Goal: Task Accomplishment & Management: Use online tool/utility

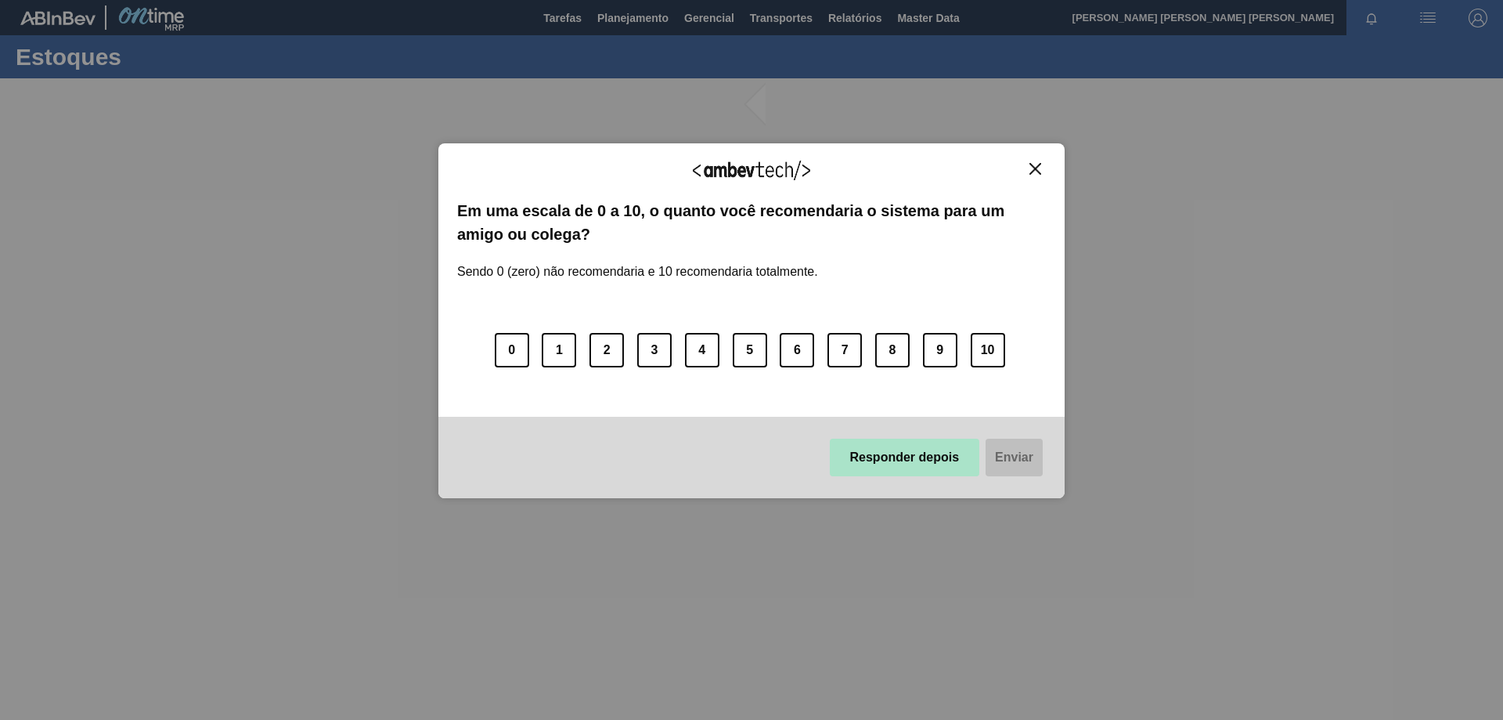
click at [919, 462] on button "Responder depois" at bounding box center [905, 458] width 150 height 38
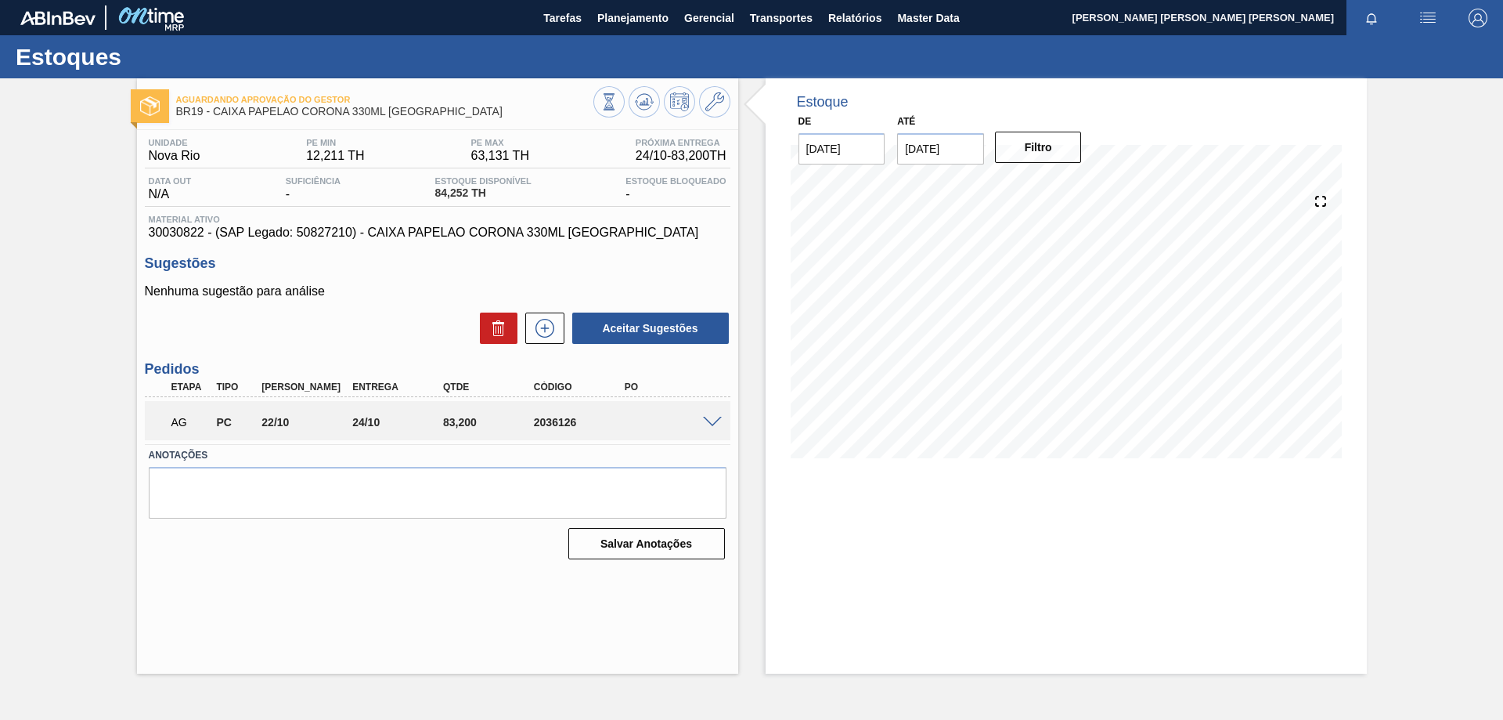
click at [707, 435] on div "AG PC 22/10 24/10 83,200 2036126" at bounding box center [438, 420] width 586 height 39
click at [709, 423] on span at bounding box center [712, 423] width 19 height 12
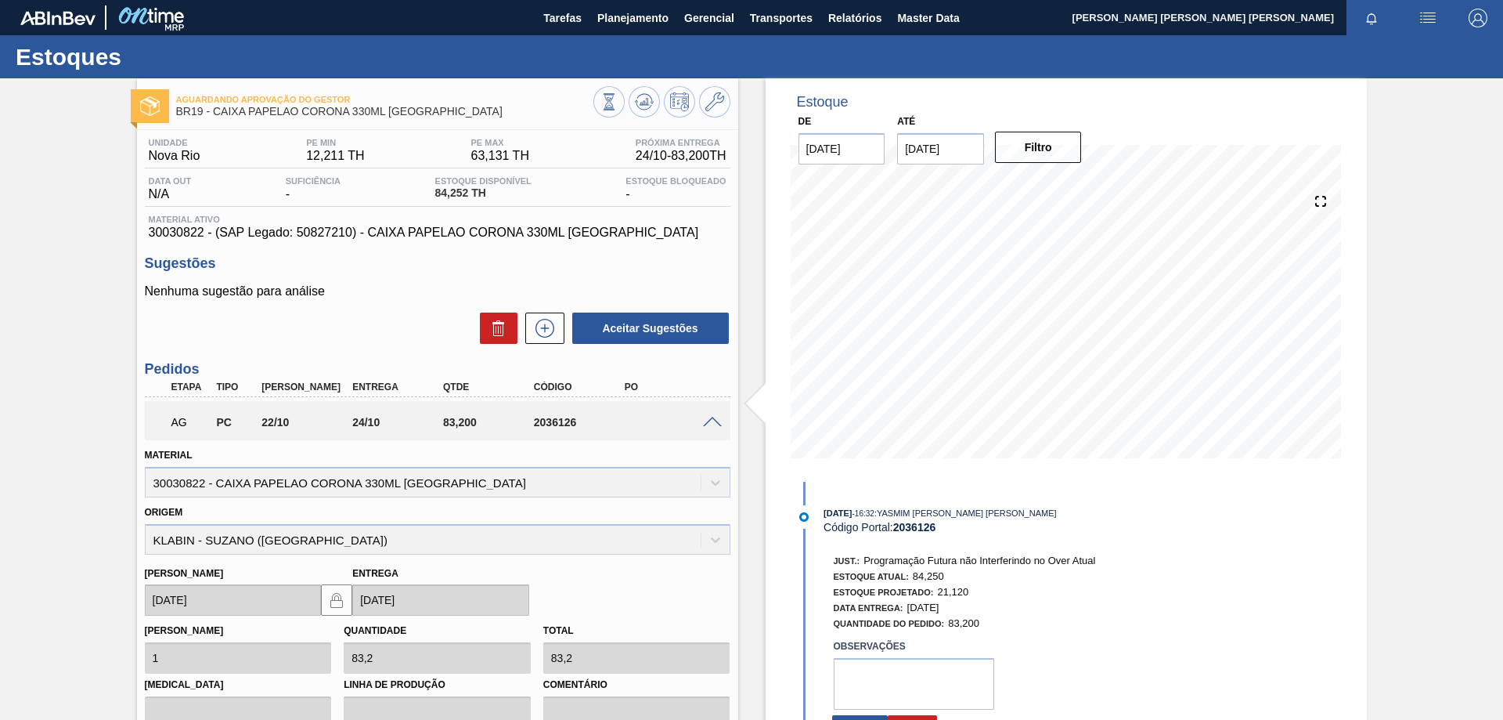
scroll to position [78, 0]
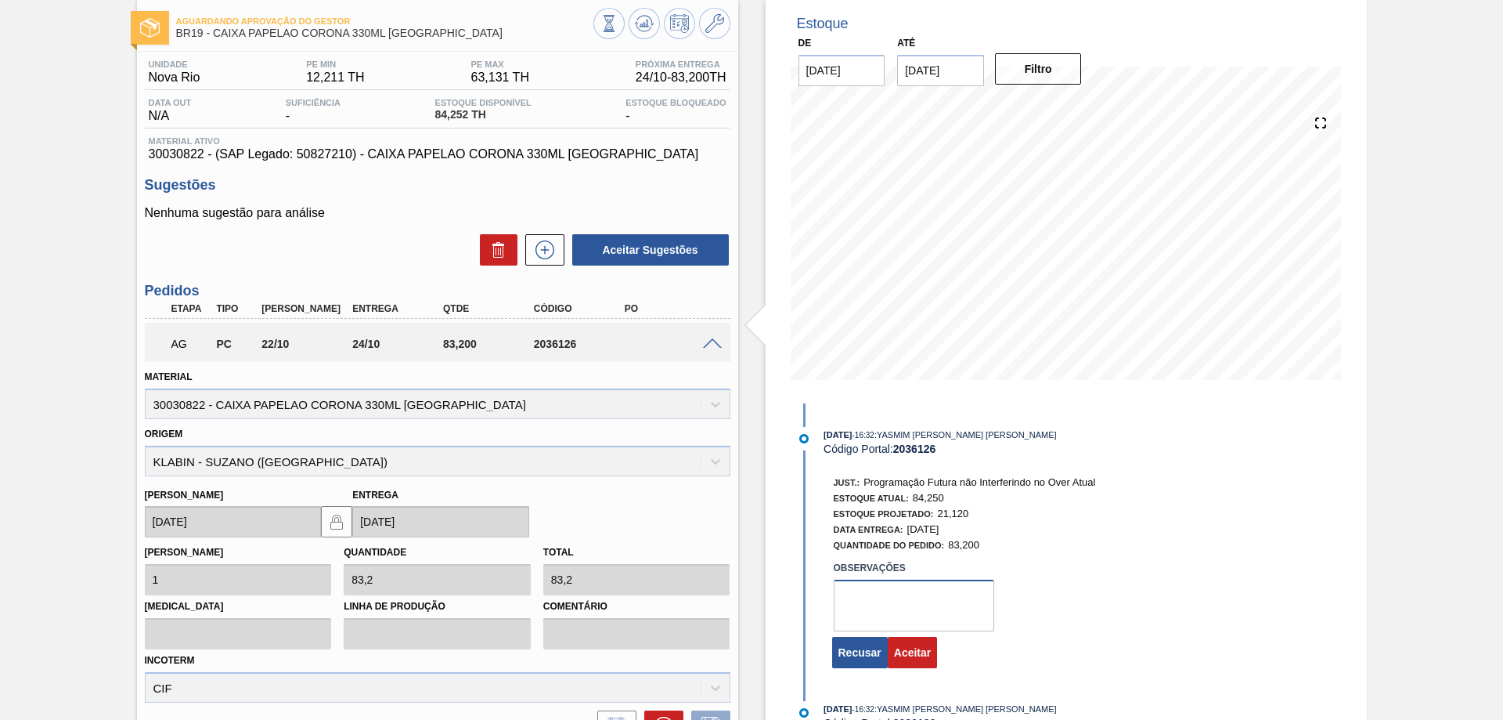
click at [897, 596] on textarea at bounding box center [914, 605] width 161 height 52
type textarea "Export"
click at [916, 652] on button "Aceitar" at bounding box center [912, 652] width 49 height 31
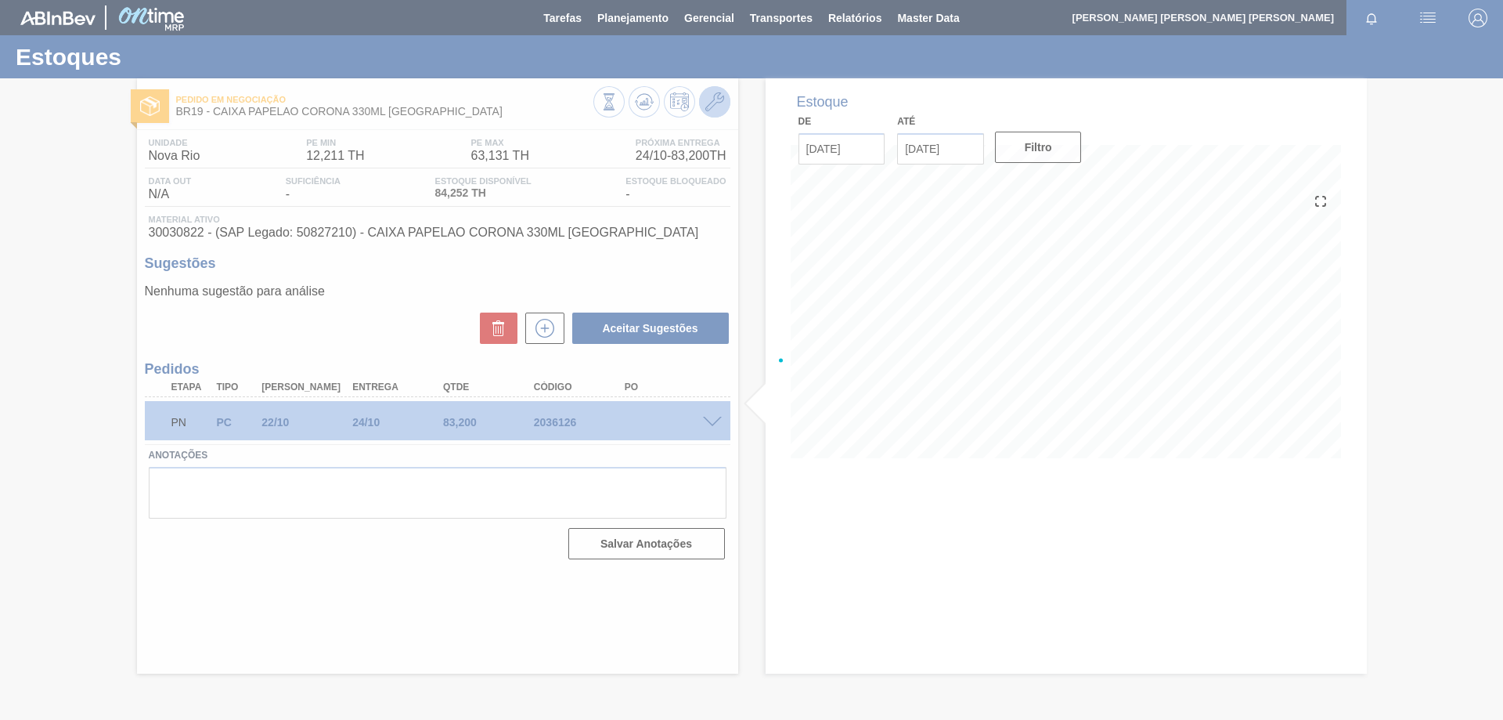
scroll to position [0, 0]
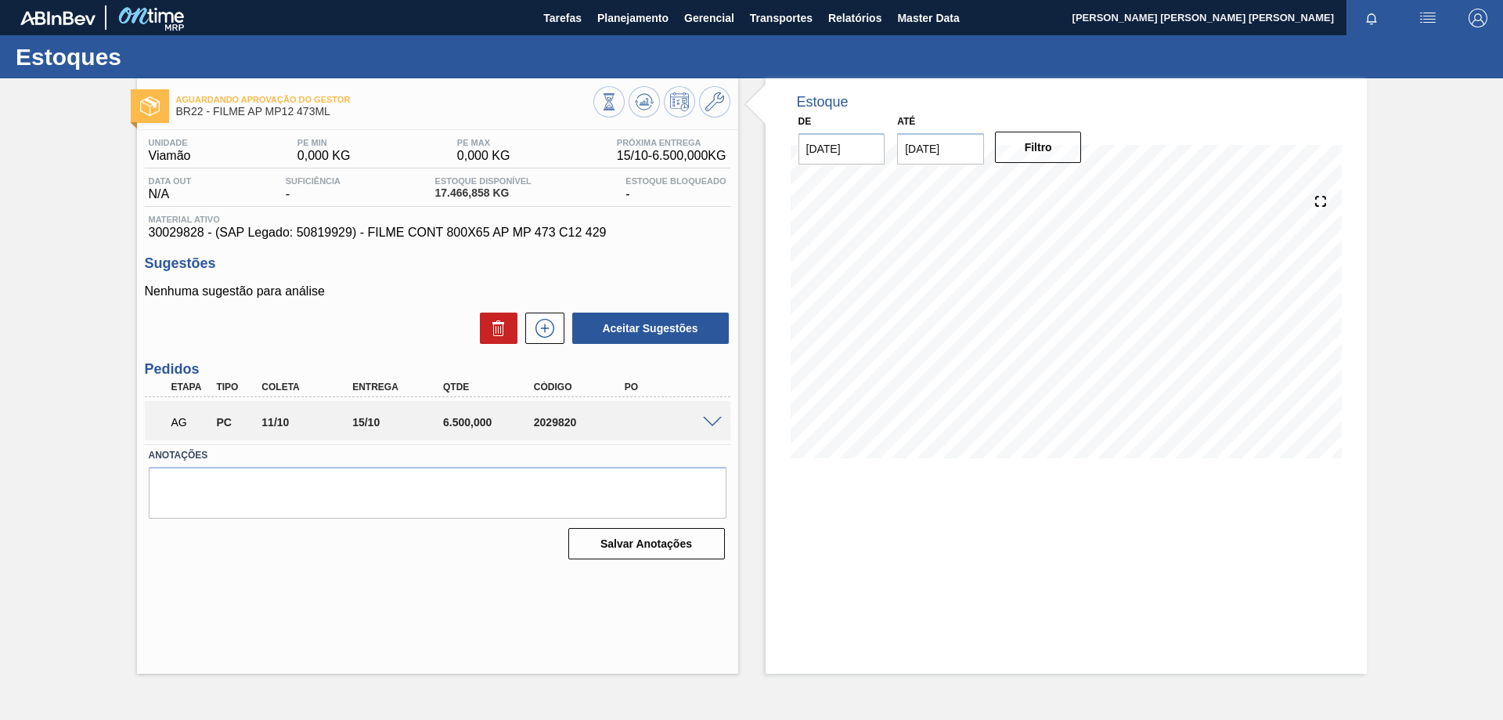
click at [716, 420] on span at bounding box center [712, 423] width 19 height 12
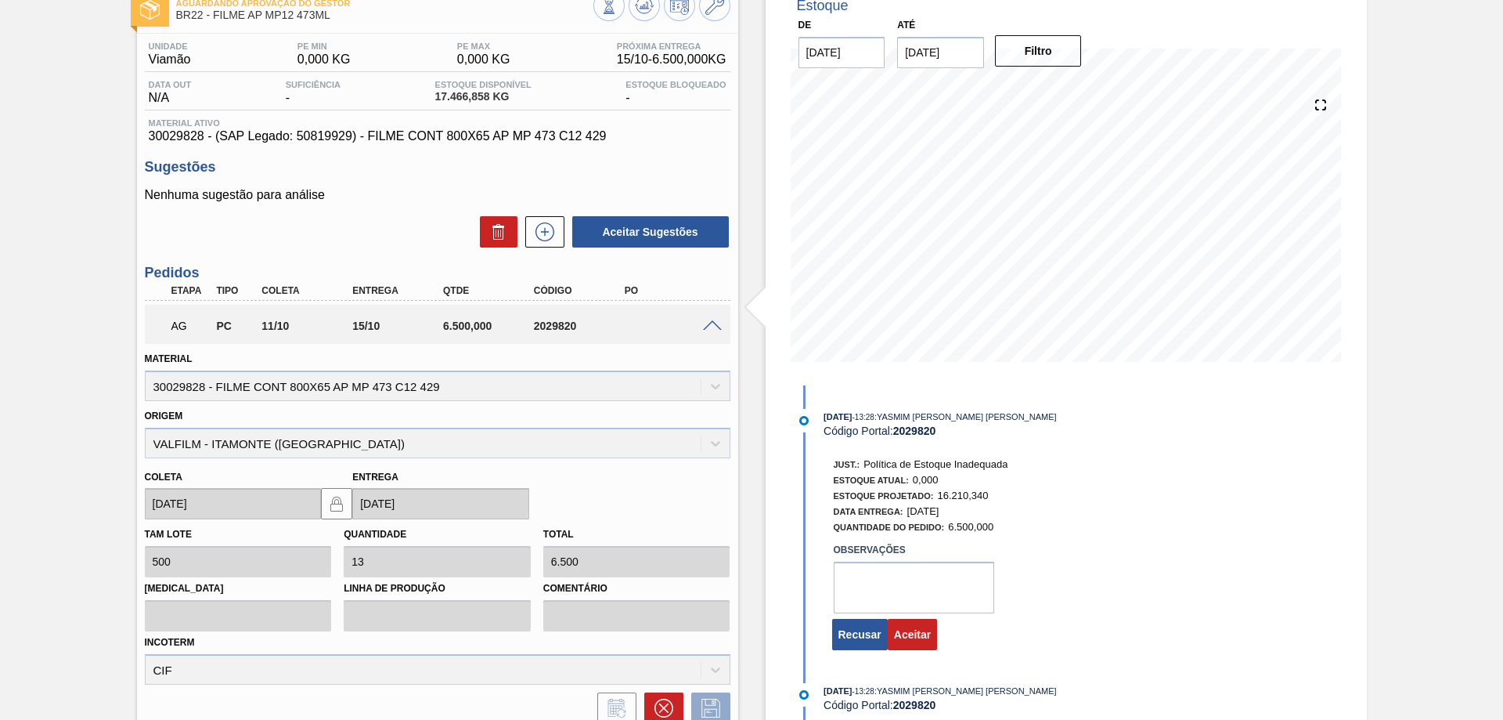
scroll to position [233, 0]
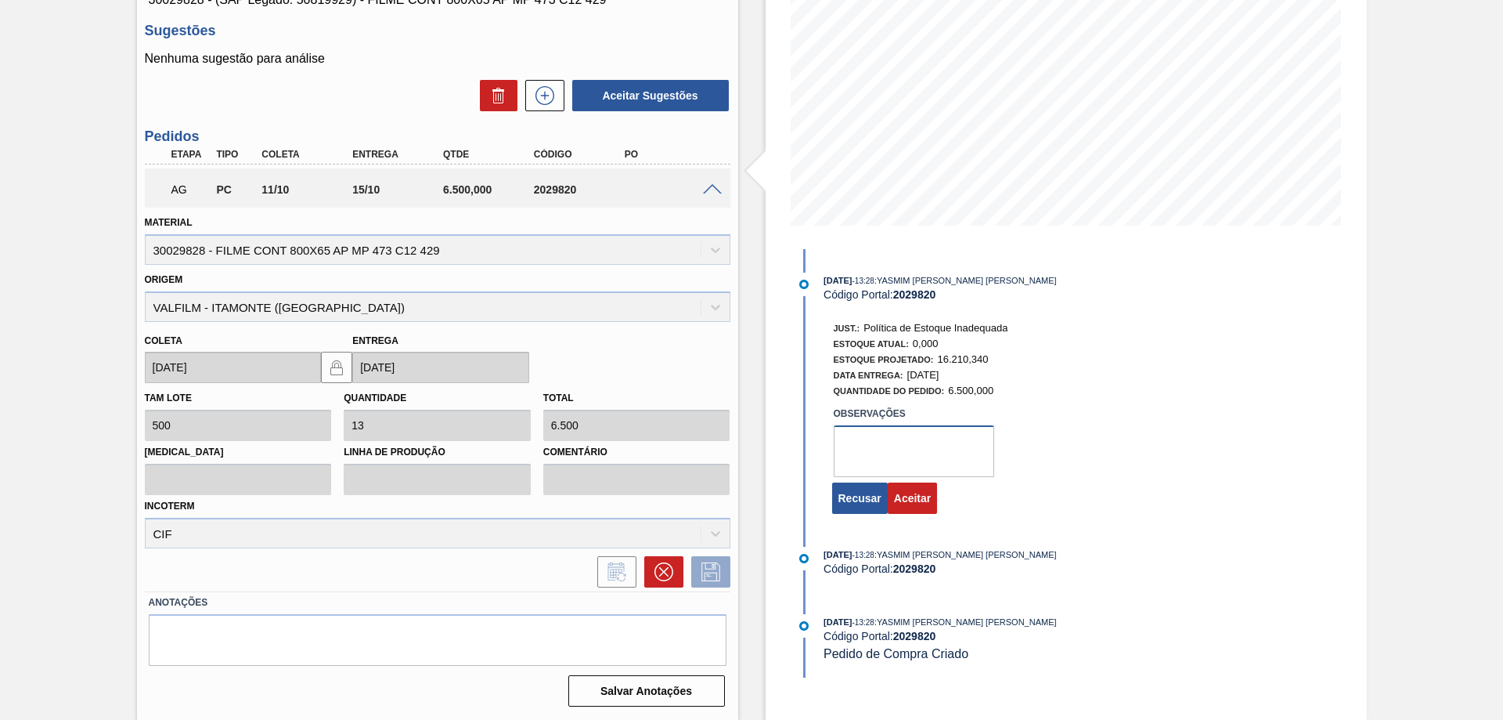
click at [879, 468] on textarea at bounding box center [914, 451] width 161 height 52
type textarea "Export"
click at [922, 499] on button "Aceitar" at bounding box center [912, 497] width 49 height 31
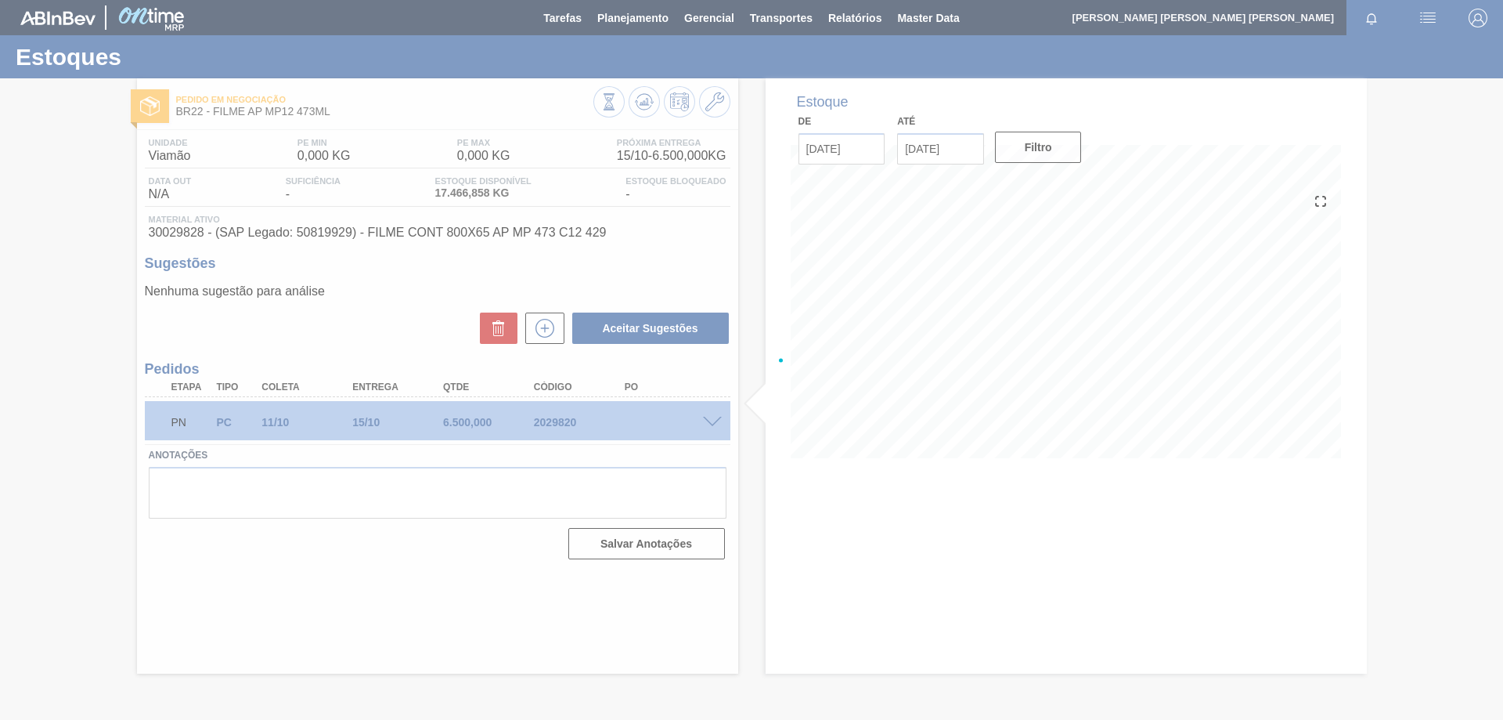
scroll to position [0, 0]
